Goal: Task Accomplishment & Management: Complete application form

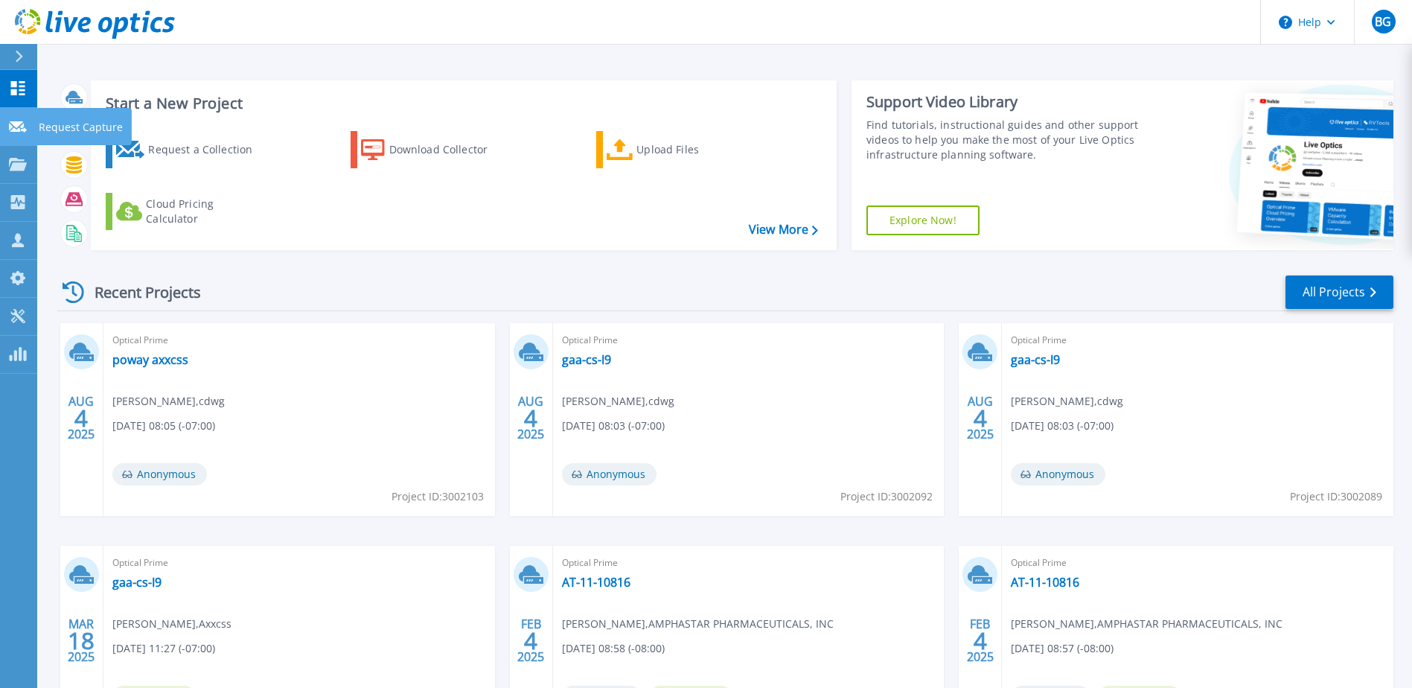
click at [18, 130] on icon at bounding box center [18, 126] width 18 height 11
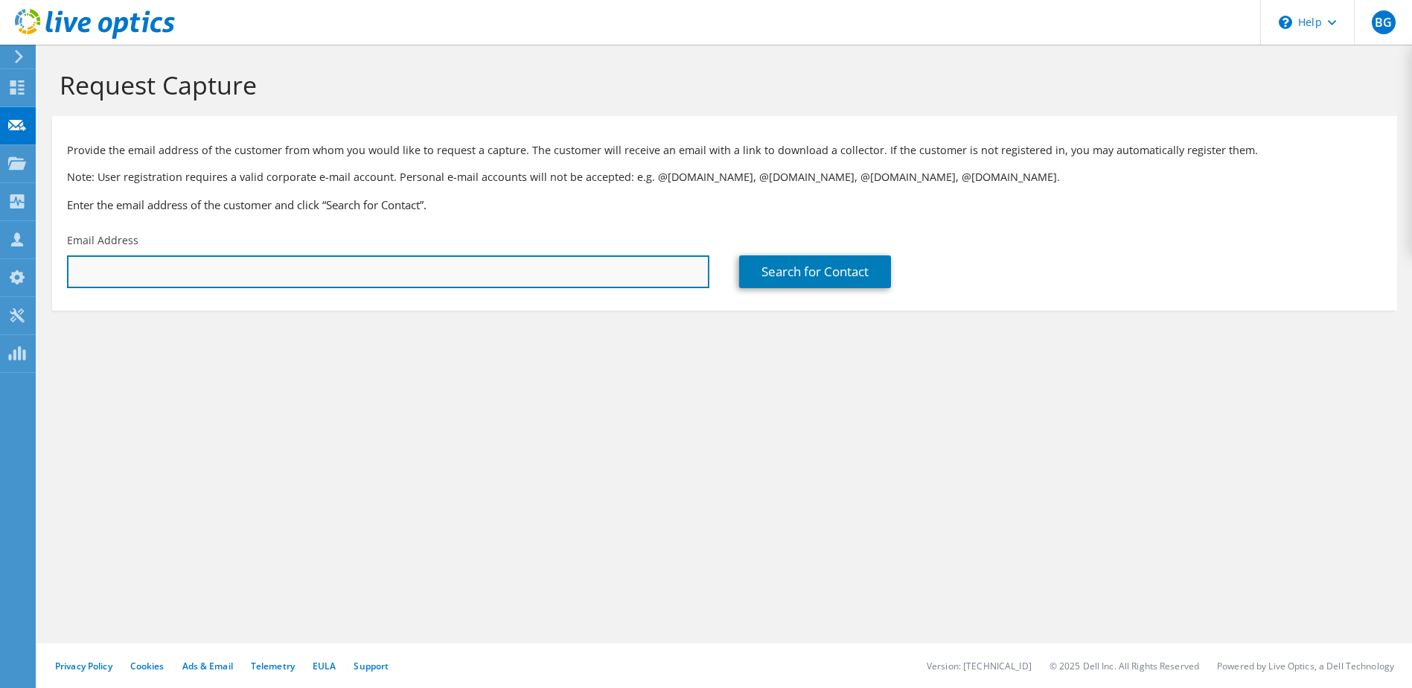
click at [308, 272] on input "text" at bounding box center [388, 271] width 643 height 33
click at [183, 267] on input "text" at bounding box center [388, 271] width 643 height 33
paste input "Jeff.hojnacki@c-fan.com"
type input "Jeff.hojnacki@c-fan.com"
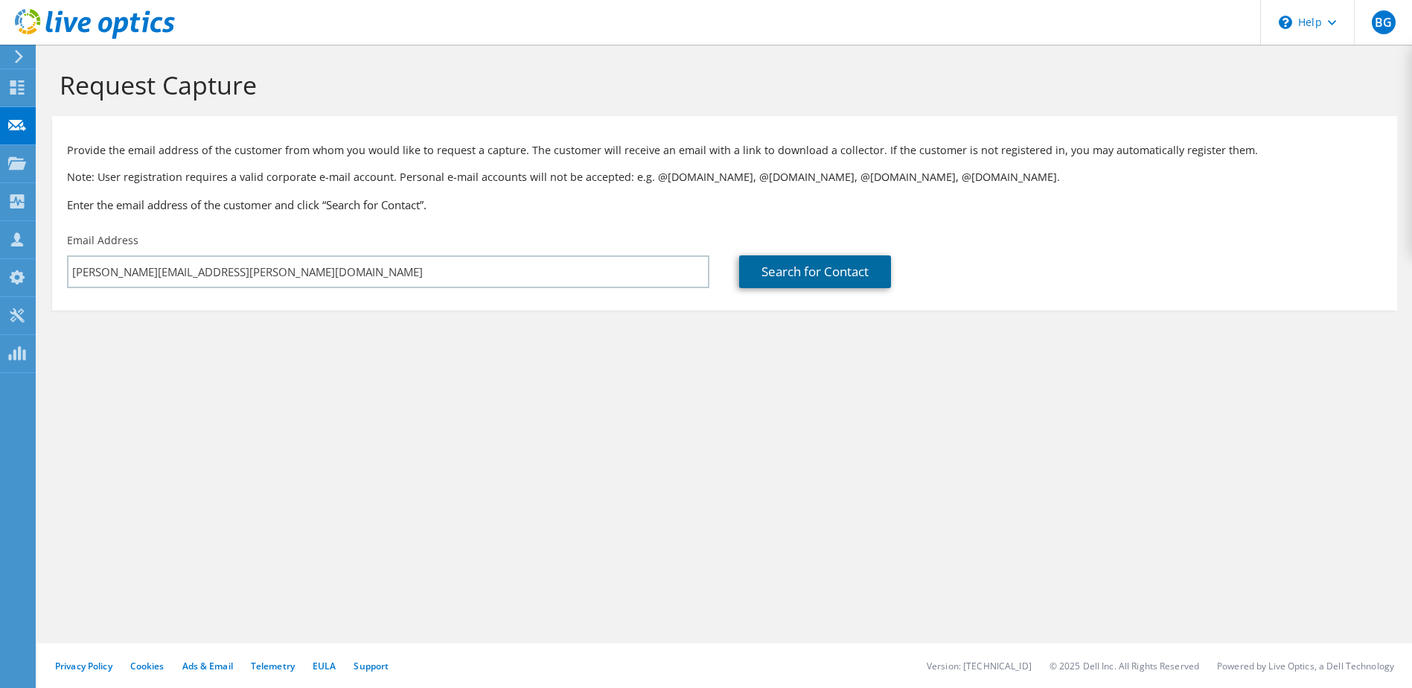
click at [820, 274] on link "Search for Contact" at bounding box center [815, 271] width 152 height 33
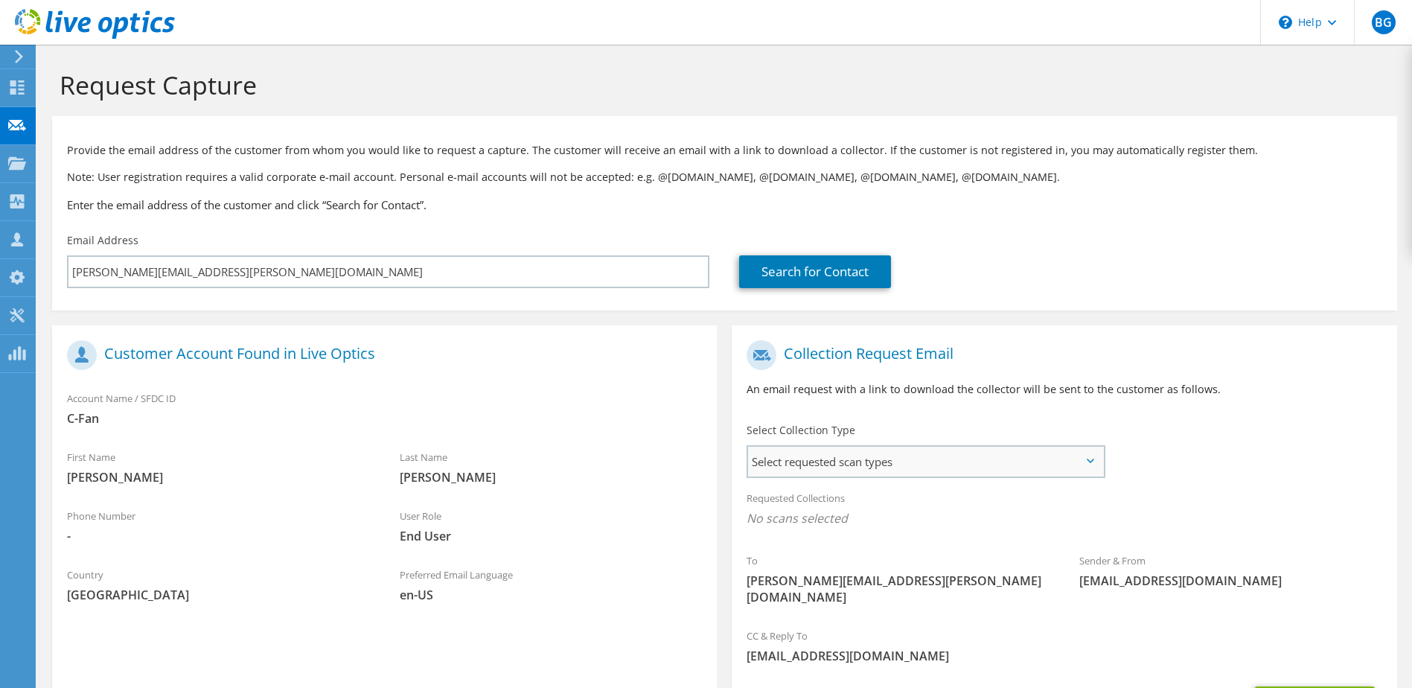
click at [970, 462] on span "Select requested scan types" at bounding box center [925, 462] width 354 height 30
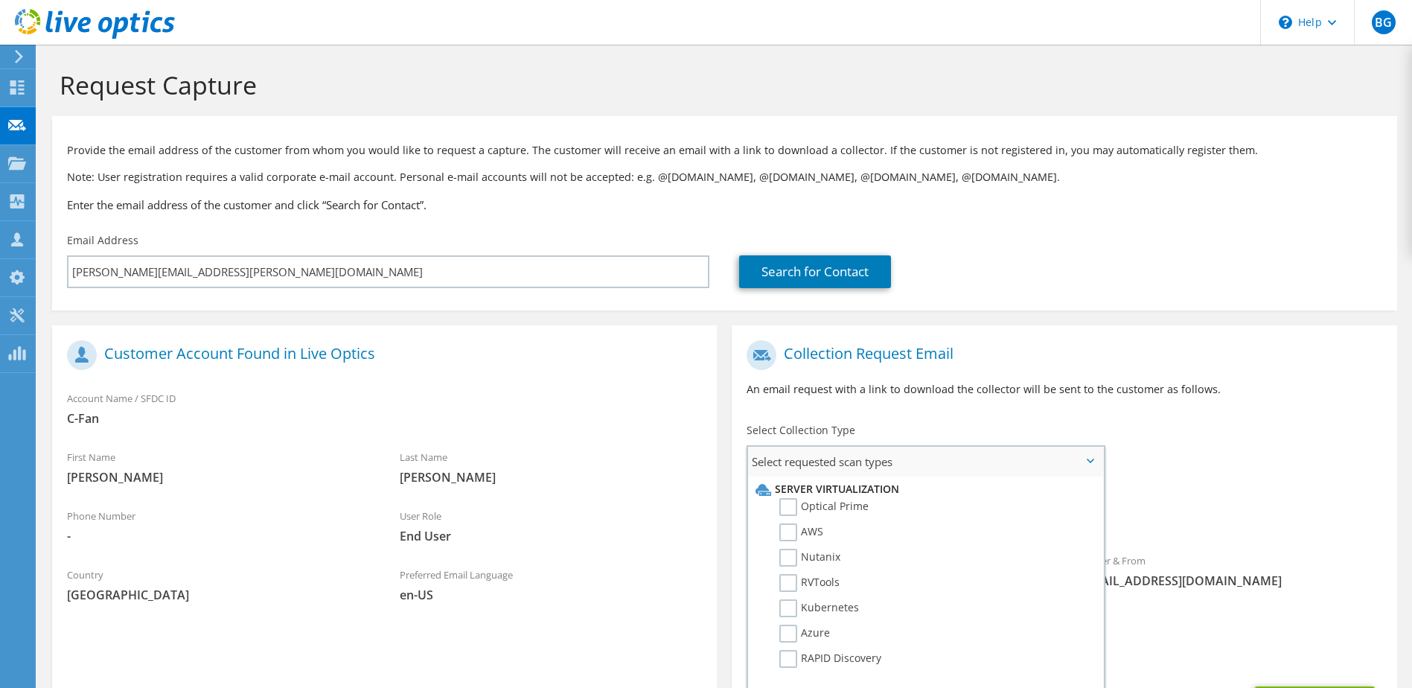
click at [975, 456] on span "Select requested scan types" at bounding box center [925, 462] width 354 height 30
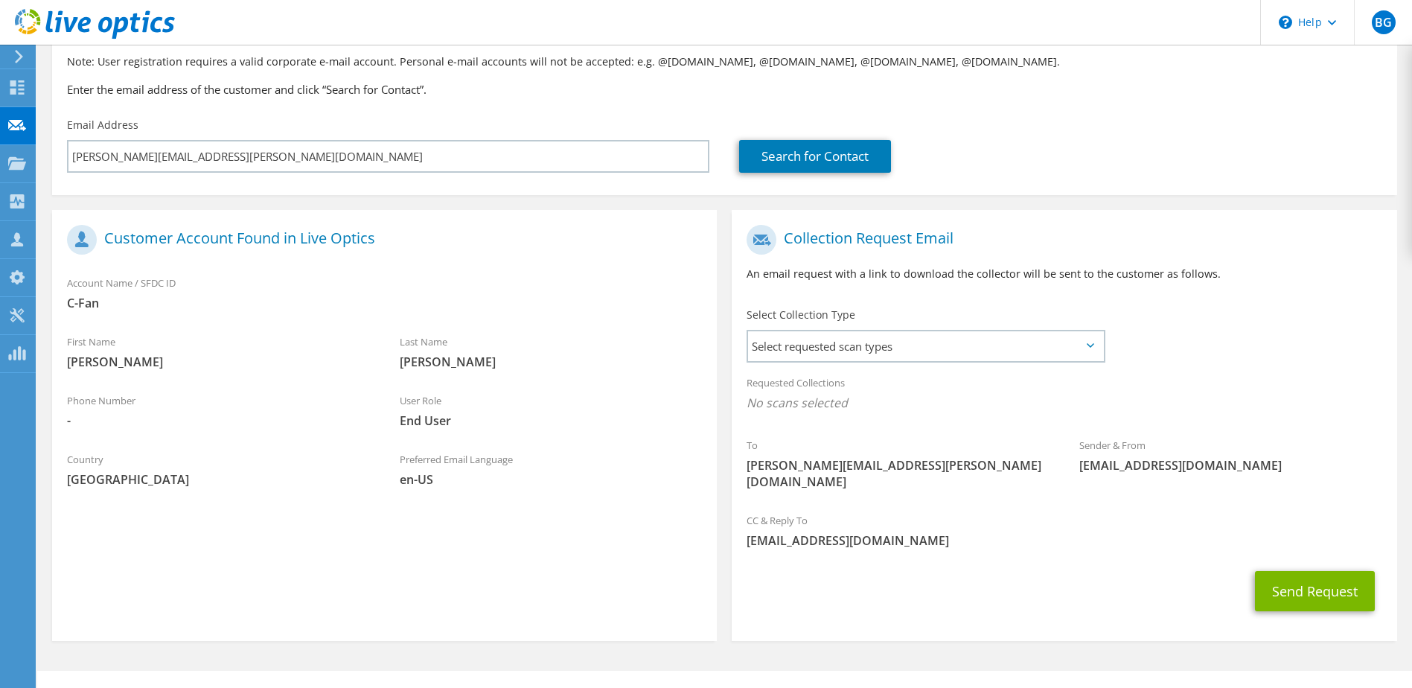
scroll to position [127, 0]
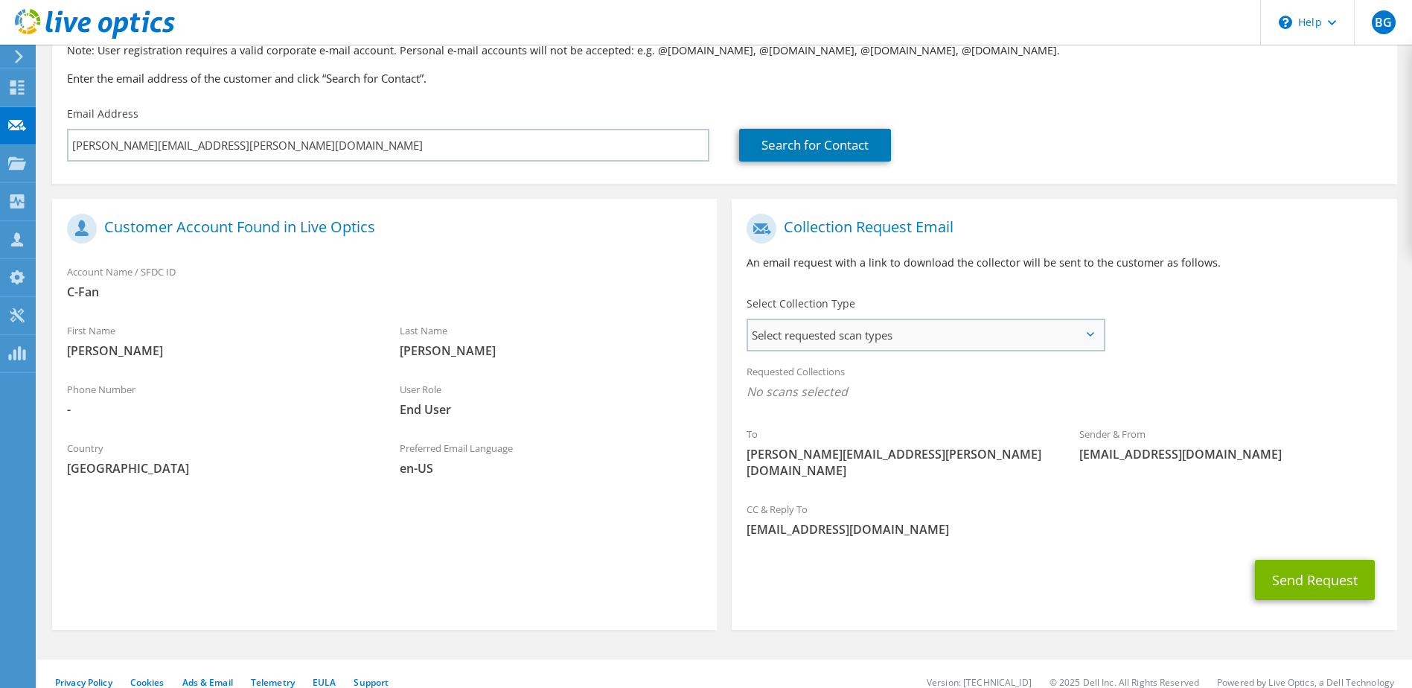
click at [878, 334] on span "Select requested scan types" at bounding box center [925, 335] width 354 height 30
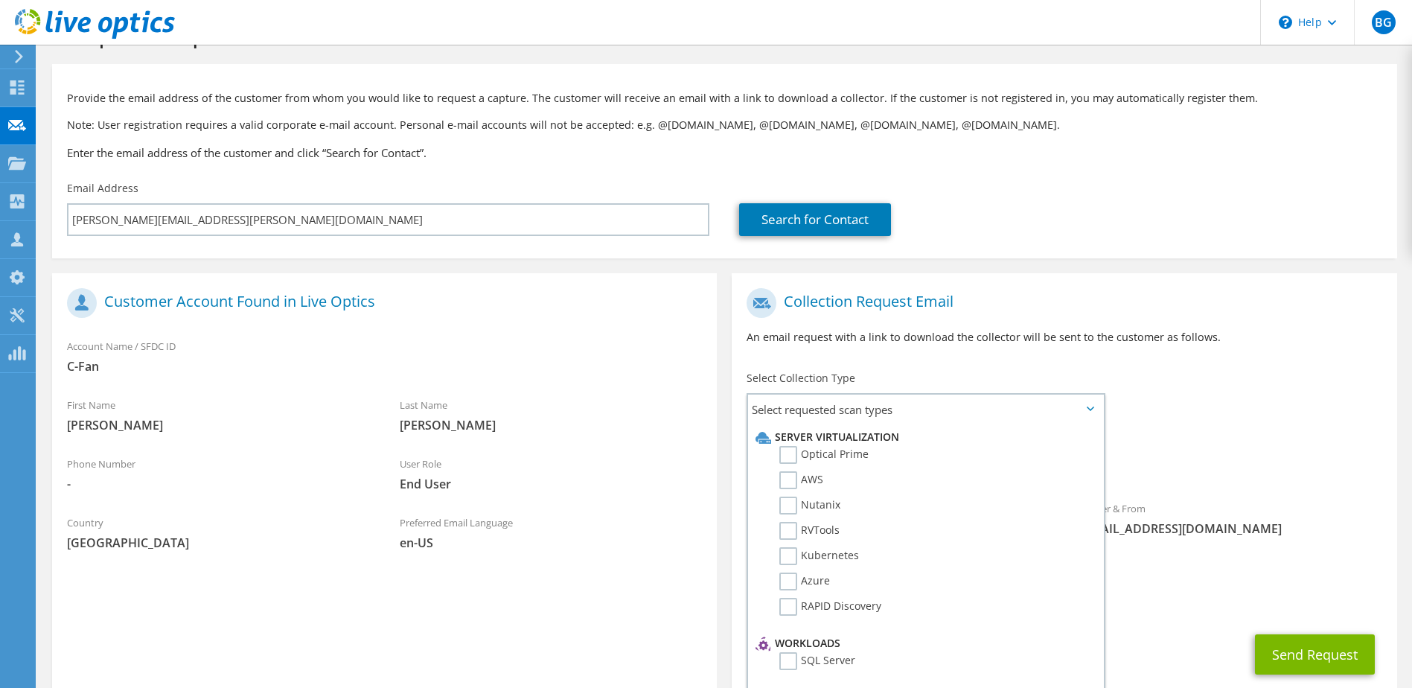
scroll to position [0, 0]
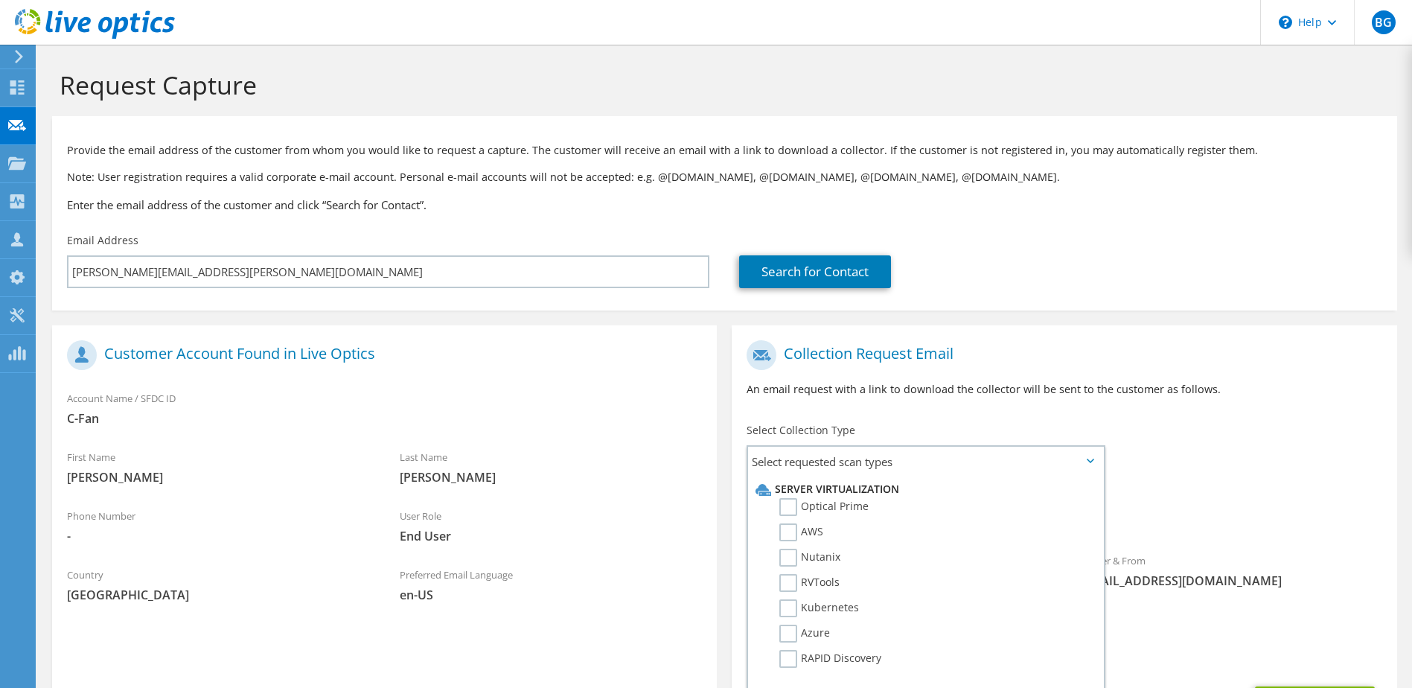
click at [1282, 404] on div "Collection Request Email An email request with a link to download the collector…" at bounding box center [1064, 374] width 665 height 83
